Goal: Navigation & Orientation: Find specific page/section

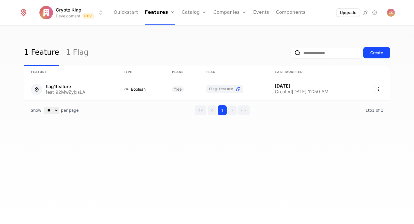
click at [26, 10] on icon at bounding box center [23, 13] width 8 height 8
click at [234, 31] on link "Companies" at bounding box center [233, 31] width 26 height 7
